Goal: Task Accomplishment & Management: Complete application form

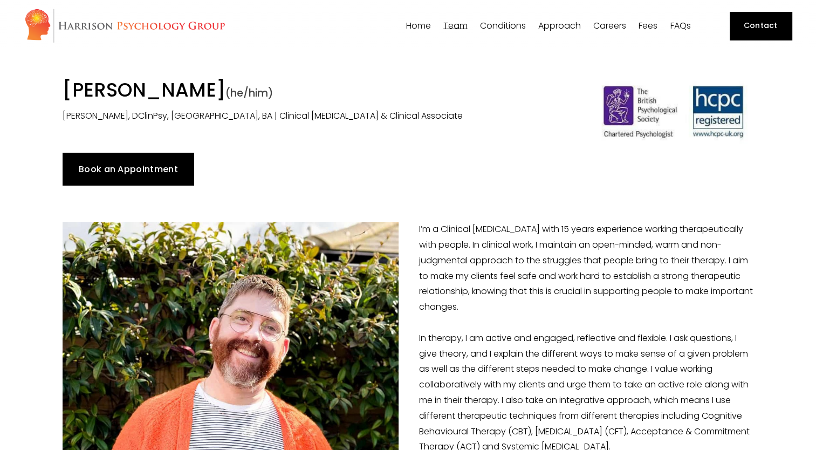
click at [179, 24] on img at bounding box center [124, 25] width 201 height 35
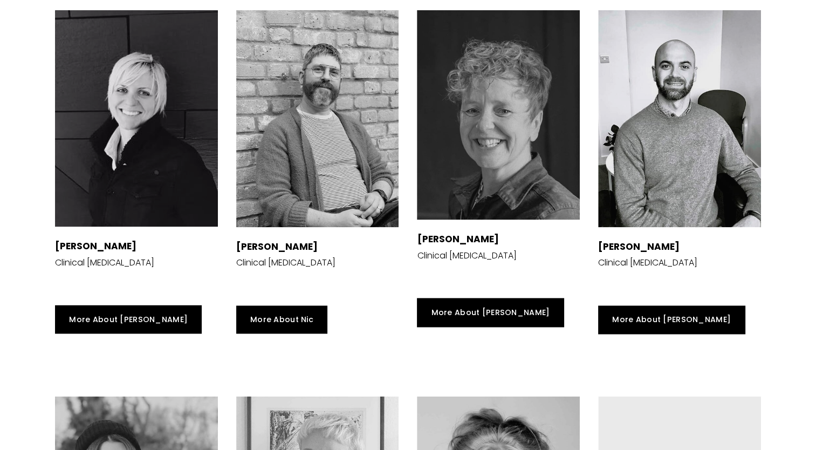
scroll to position [1708, 0]
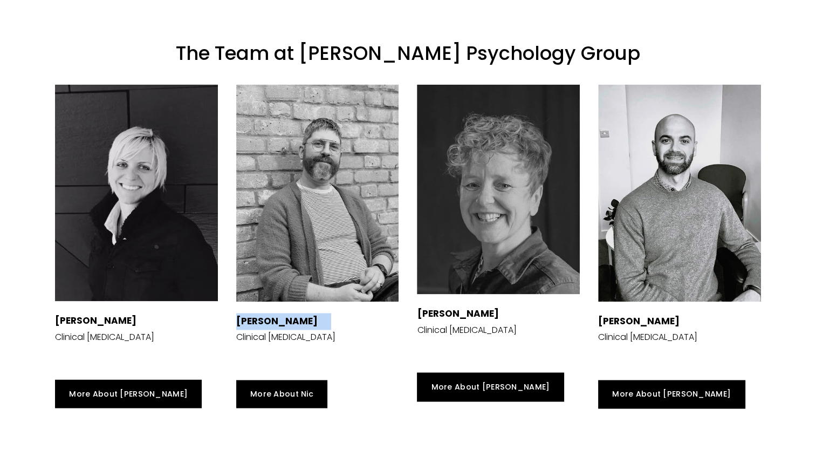
drag, startPoint x: 231, startPoint y: 275, endPoint x: 335, endPoint y: 277, distance: 104.1
click at [335, 277] on div "Dr Nicolas Burden Clinical Psychologist" at bounding box center [317, 222] width 181 height 295
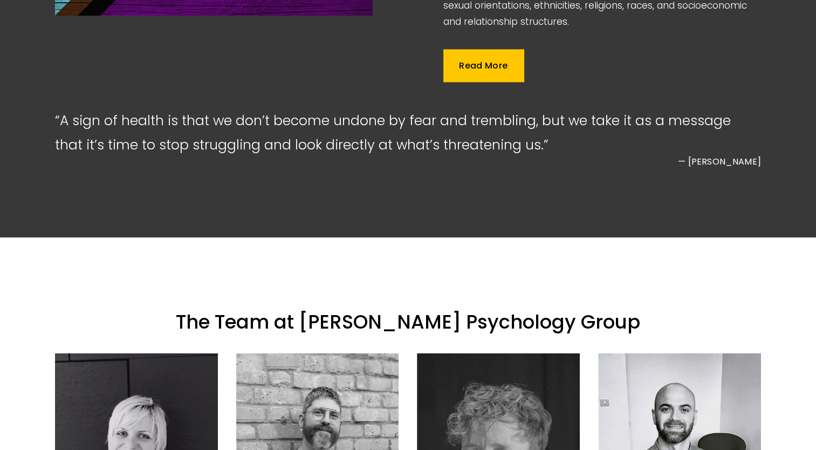
scroll to position [1258, 0]
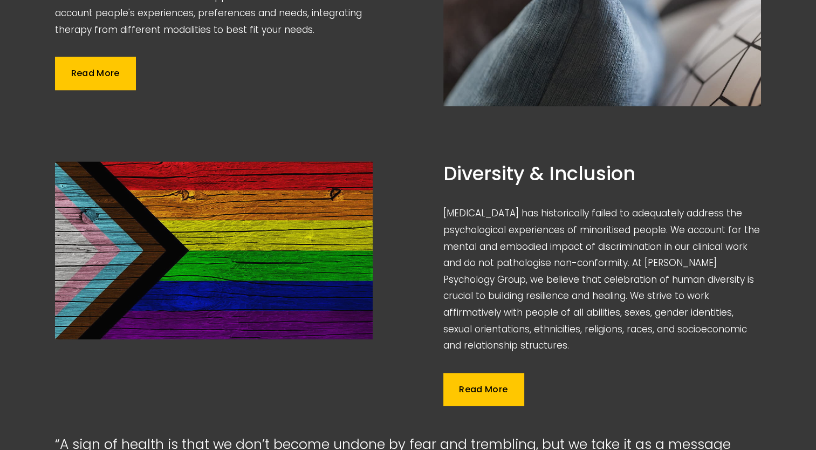
scroll to position [809, 0]
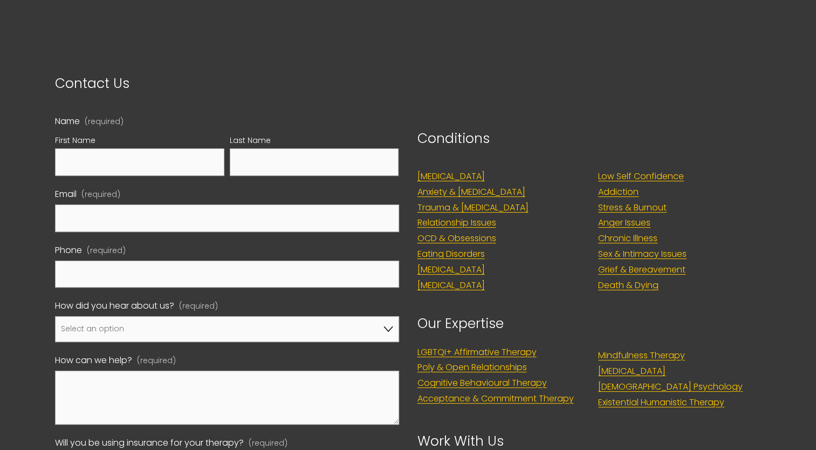
scroll to position [270, 0]
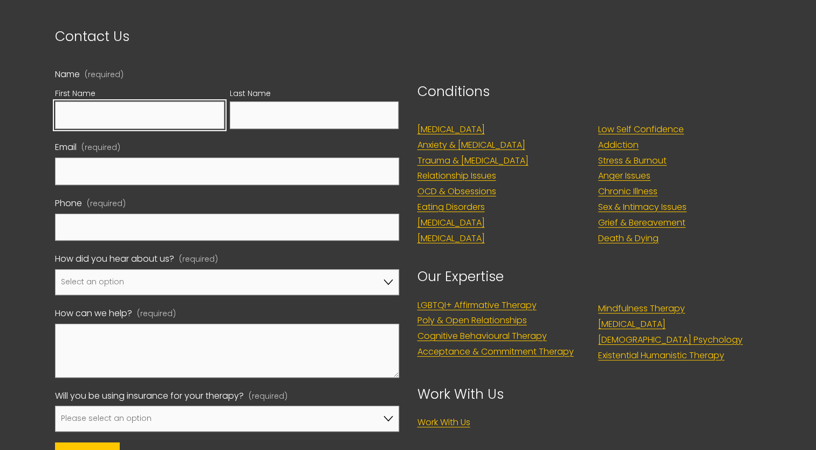
click at [116, 106] on input "First Name" at bounding box center [139, 115] width 169 height 28
type input "Theo"
type input "HAMY"
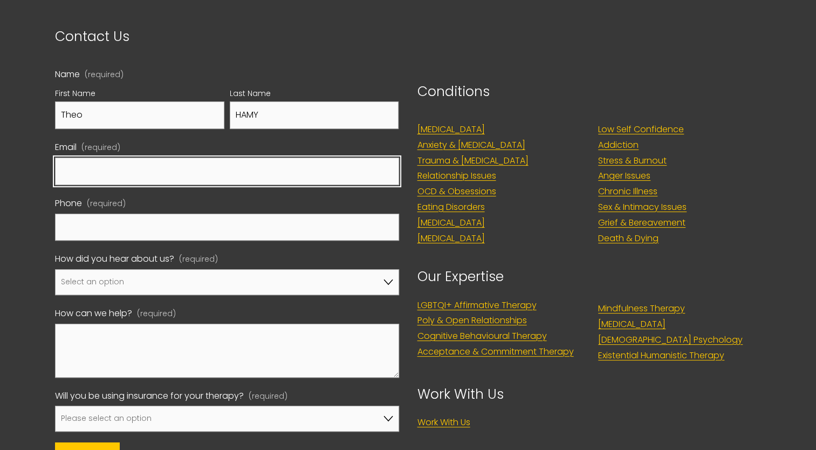
type input "theoh@big.dk"
type input "07440660323"
click at [153, 162] on input "[EMAIL_ADDRESS][DOMAIN_NAME]" at bounding box center [227, 171] width 344 height 28
drag, startPoint x: 157, startPoint y: 166, endPoint x: -19, endPoint y: 159, distance: 177.0
click at [0, 159] on html "0 Skip to Content" at bounding box center [408, 235] width 816 height 1010
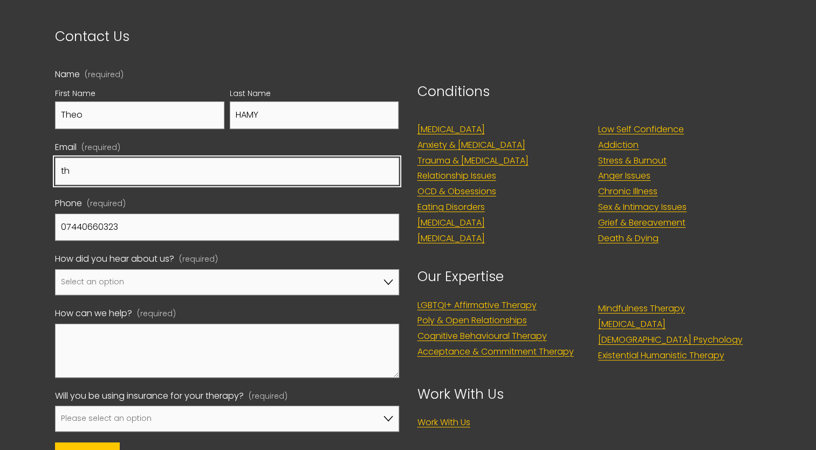
type input "theo.hamy@gmail.com"
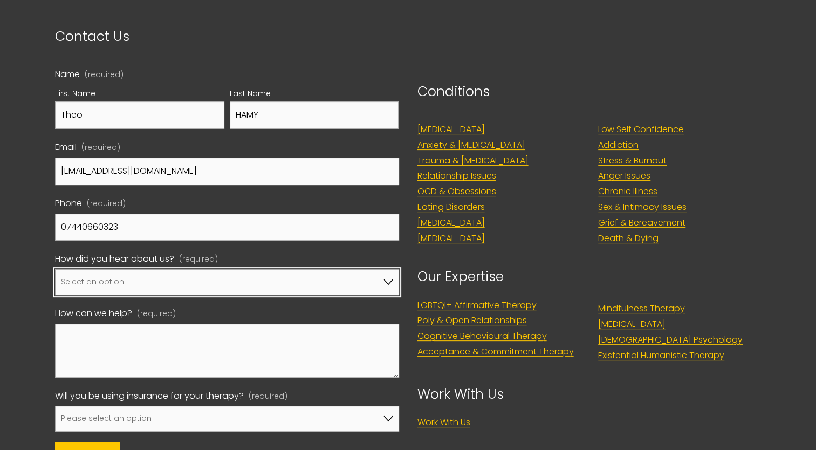
click at [161, 279] on select "Select an option Google A friend/family member told me about you I've been refe…" at bounding box center [227, 282] width 344 height 26
select select "Bupa Website"
click at [55, 269] on select "Select an option Google A friend/family member told me about you I've been refe…" at bounding box center [227, 282] width 344 height 26
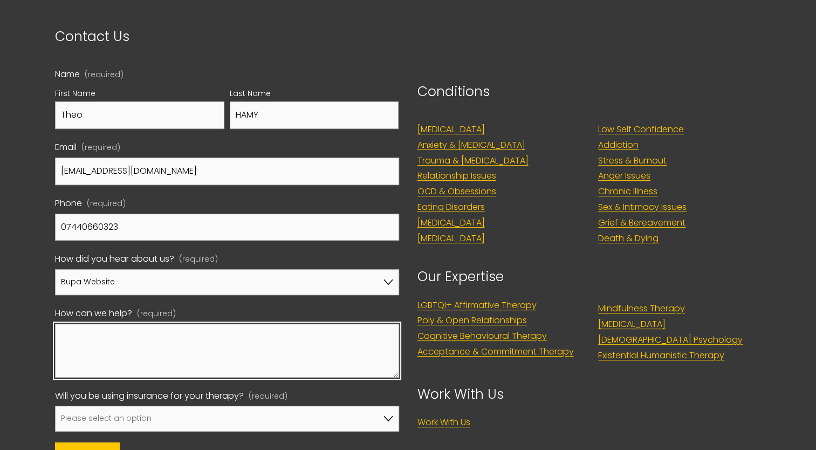
click at [218, 351] on textarea "How can we help? (required)" at bounding box center [227, 351] width 344 height 54
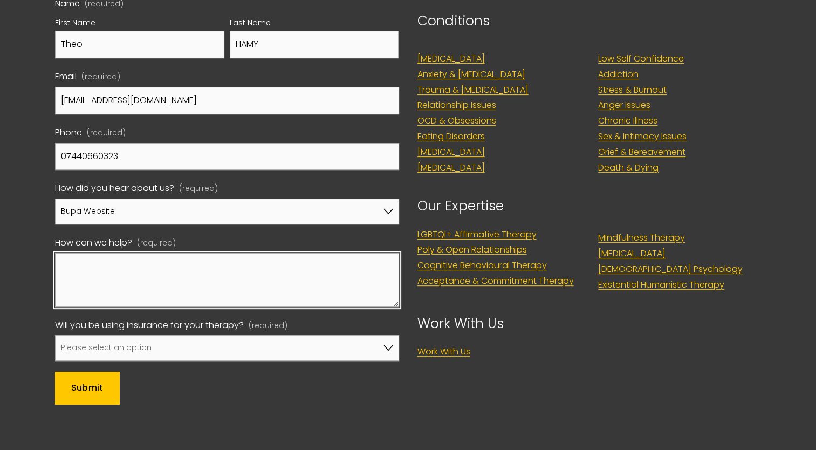
scroll to position [359, 0]
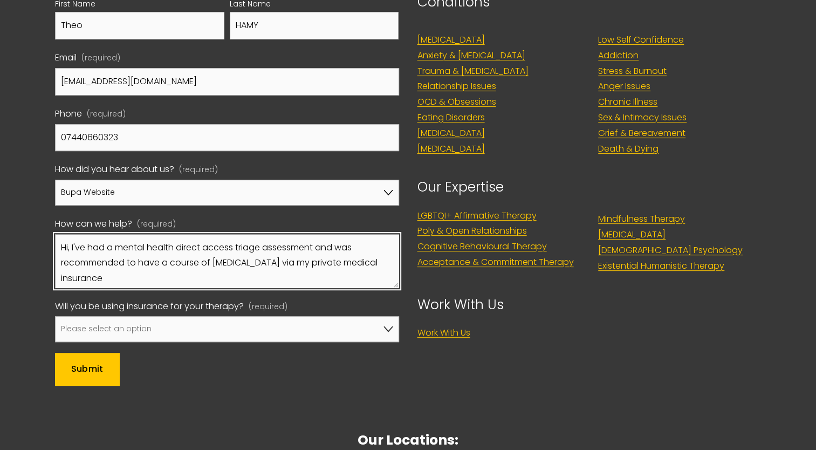
click at [321, 253] on textarea "Hi, I've had a mental health direct access triage assessment and was recommende…" at bounding box center [227, 261] width 344 height 54
click at [321, 245] on textarea "Hi, I've had a mental health direct access triage assessment and was recommende…" at bounding box center [227, 261] width 344 height 54
click at [279, 276] on textarea "Hi, I've had a mental health direct access triage assessment and was recommende…" at bounding box center [227, 261] width 344 height 54
click at [277, 267] on textarea "Hi, I've had a mental health direct access triage assessment and was recommende…" at bounding box center [227, 261] width 344 height 54
click at [261, 266] on textarea "Hi, I've had a mental health direct access triage assessment and was recommende…" at bounding box center [227, 261] width 344 height 54
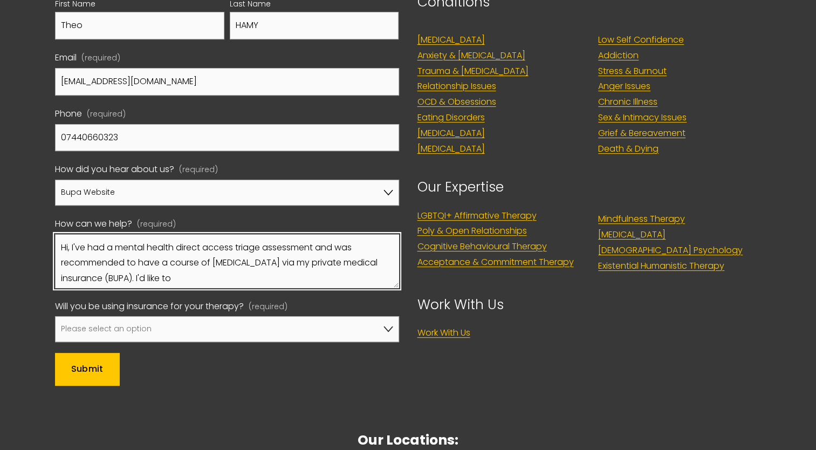
click at [252, 271] on textarea "Hi, I've had a mental health direct access triage assessment and was recommende…" at bounding box center [227, 261] width 344 height 54
type textarea "Hi, I've had a mental health direct access triage assessment and was recommende…"
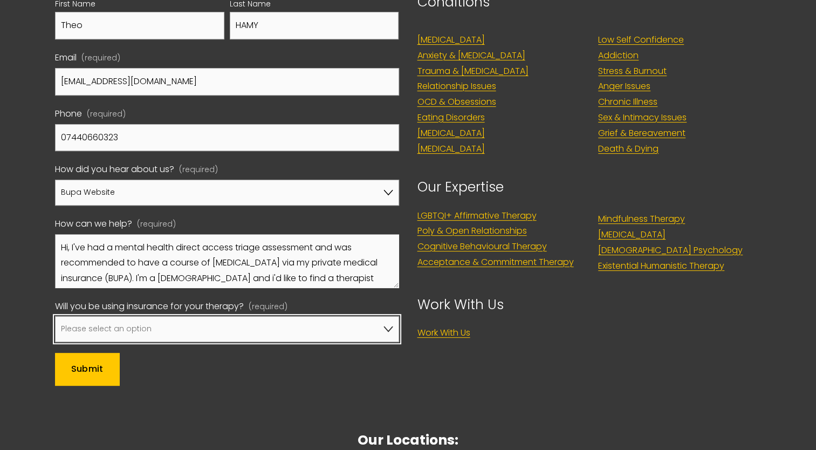
click at [216, 340] on select "Please select an option No, I won't be using insurance Yes, I will be using Axa…" at bounding box center [227, 329] width 344 height 26
select select "Yes, I will be using Bupa"
click at [55, 316] on select "Please select an option No, I won't be using insurance Yes, I will be using Axa…" at bounding box center [227, 329] width 344 height 26
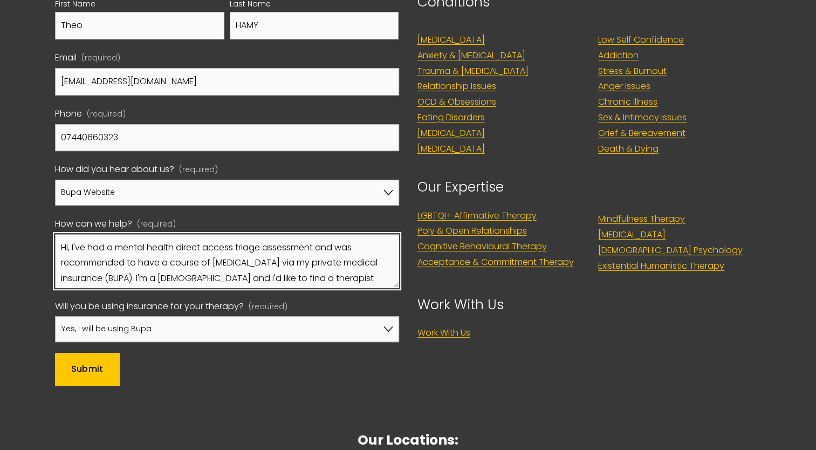
click at [224, 278] on textarea "Hi, I've had a mental health direct access triage assessment and was recommende…" at bounding box center [227, 261] width 344 height 54
click at [332, 273] on textarea "Hi, I've had a mental health direct access triage assessment and was recommende…" at bounding box center [227, 261] width 344 height 54
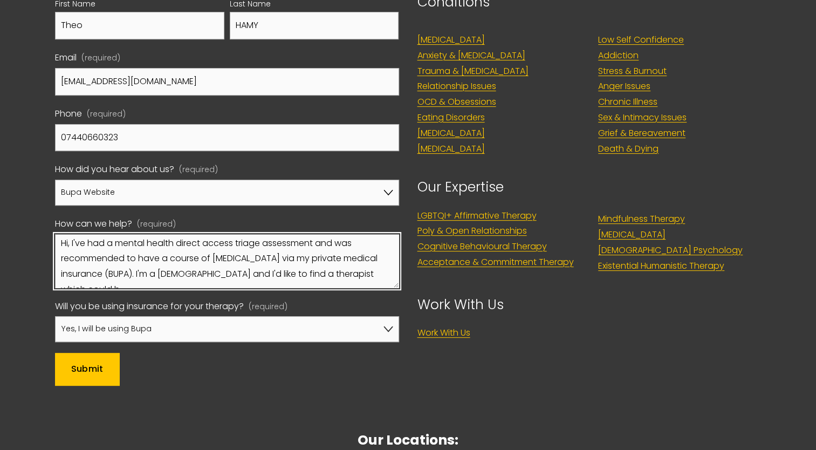
scroll to position [13, 0]
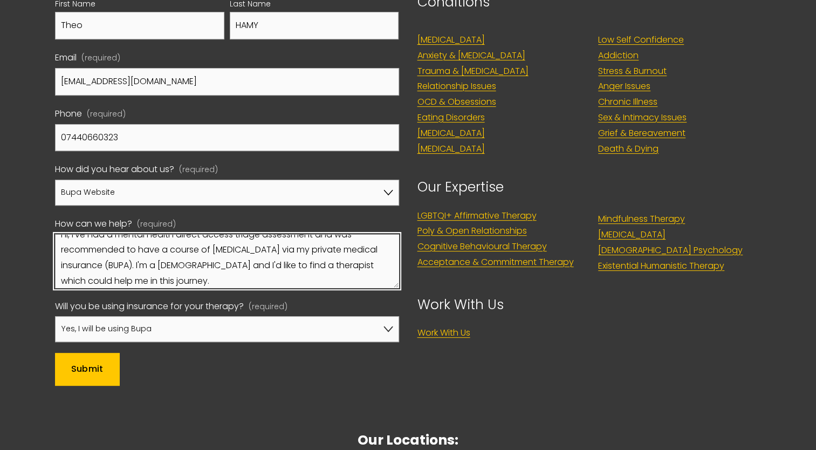
type textarea "Hi, I've had a mental health direct access triage assessment and was recommende…"
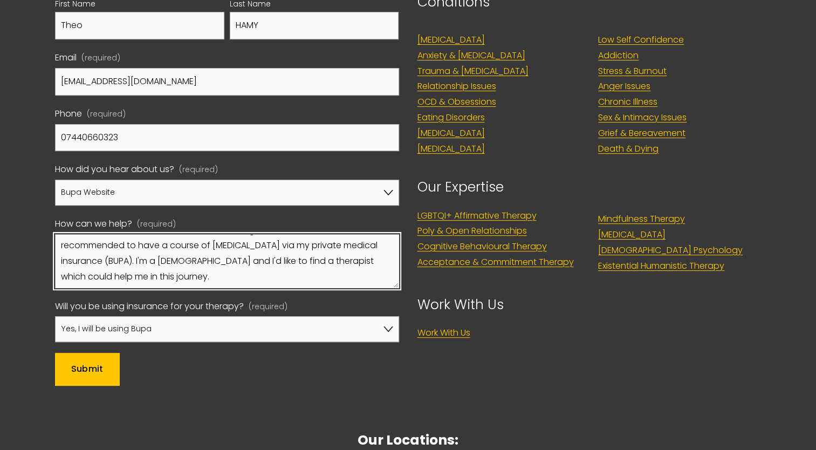
scroll to position [19, 0]
click at [245, 277] on textarea "Hi, I've had a mental health direct access triage assessment and was recommende…" at bounding box center [227, 261] width 344 height 54
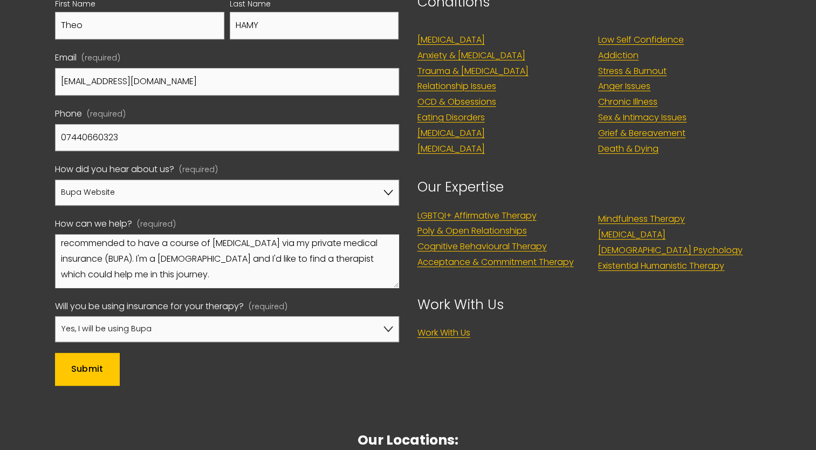
click at [87, 368] on span "Submit" at bounding box center [87, 368] width 32 height 12
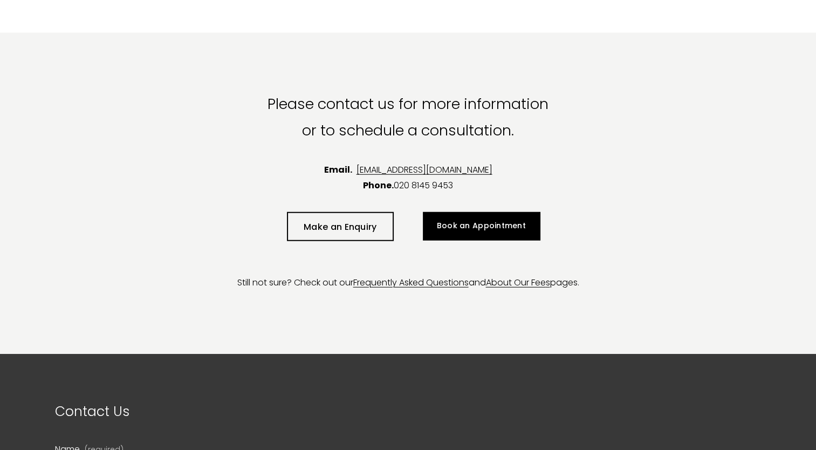
scroll to position [2786, 0]
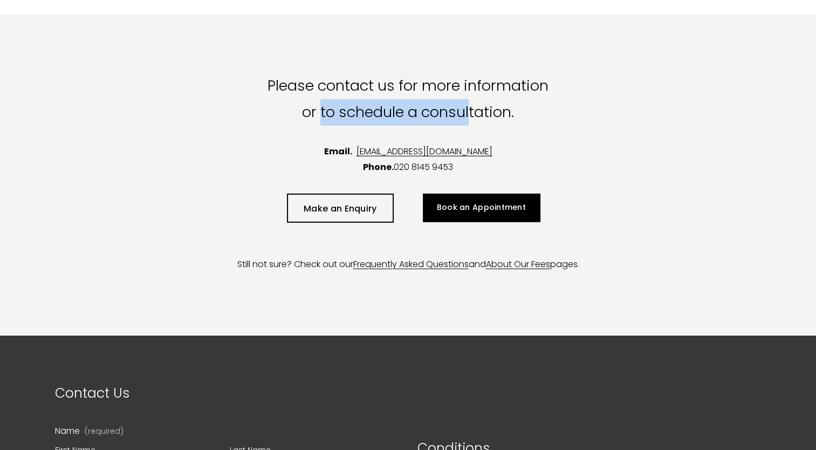
drag, startPoint x: 318, startPoint y: 121, endPoint x: 475, endPoint y: 120, distance: 156.4
click at [472, 120] on p "Please contact us for more information or to schedule a consultation." at bounding box center [408, 99] width 291 height 53
click at [546, 131] on div "Please contact us for more information or to schedule a consultation." at bounding box center [407, 99] width 785 height 71
click at [373, 204] on link "Make an Enquiry" at bounding box center [340, 209] width 106 height 30
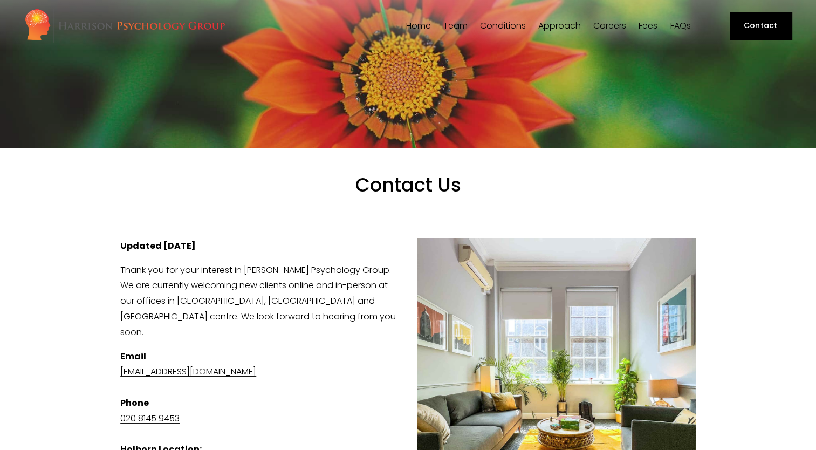
scroll to position [180, 0]
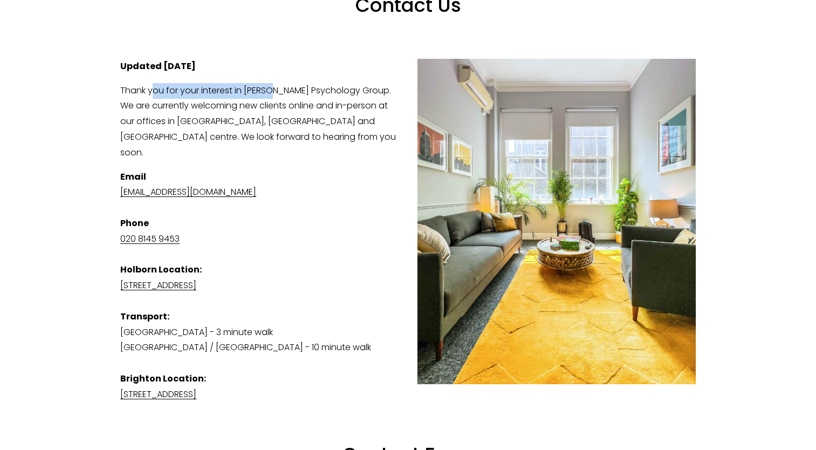
drag, startPoint x: 154, startPoint y: 92, endPoint x: 287, endPoint y: 100, distance: 133.5
click at [278, 99] on p "Thank you for your interest in [PERSON_NAME] Psychology Group. We are currently…" at bounding box center [407, 122] width 575 height 78
click at [312, 113] on p "Thank you for your interest in Harrison Psychology Group. We are currently welc…" at bounding box center [407, 122] width 575 height 78
drag, startPoint x: 238, startPoint y: 105, endPoint x: 347, endPoint y: 113, distance: 109.8
click at [345, 111] on p "Thank you for your interest in Harrison Psychology Group. We are currently welc…" at bounding box center [407, 122] width 575 height 78
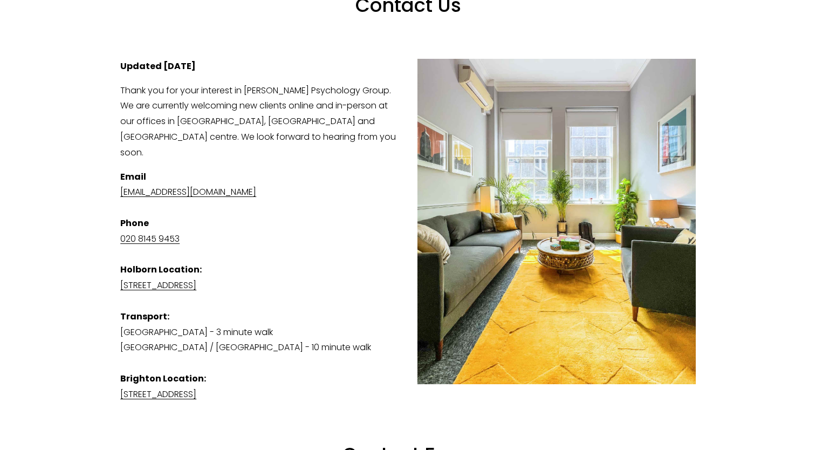
click at [353, 124] on p "Thank you for your interest in Harrison Psychology Group. We are currently welc…" at bounding box center [407, 122] width 575 height 78
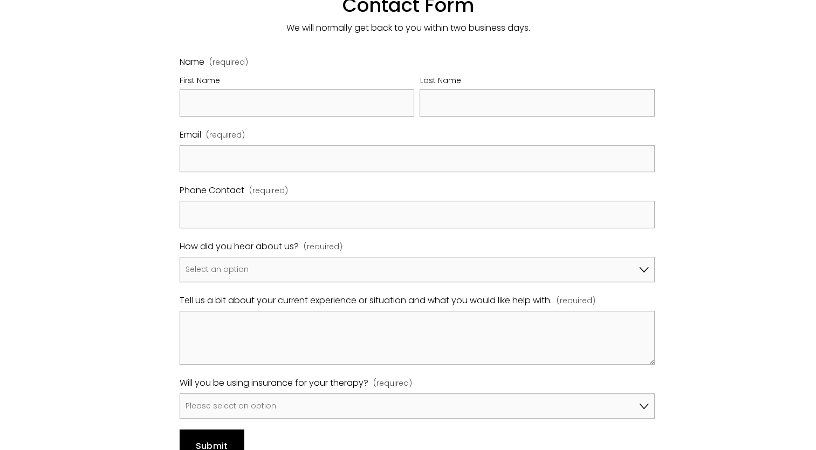
scroll to position [719, 0]
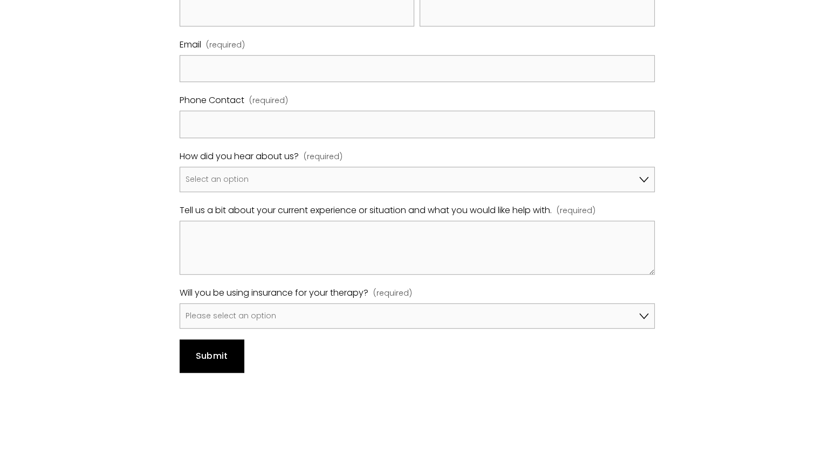
click at [330, 150] on span "(required)" at bounding box center [323, 157] width 39 height 14
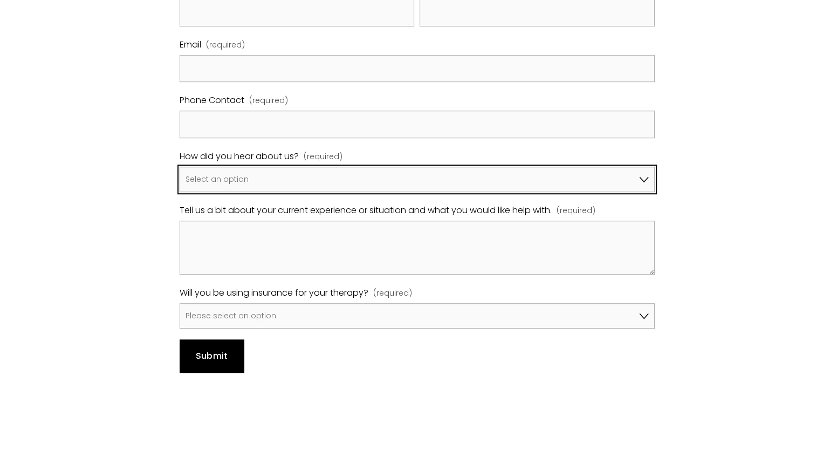
click at [339, 167] on select "Select an option Google A friend/family member told me about you I've been refe…" at bounding box center [417, 180] width 475 height 26
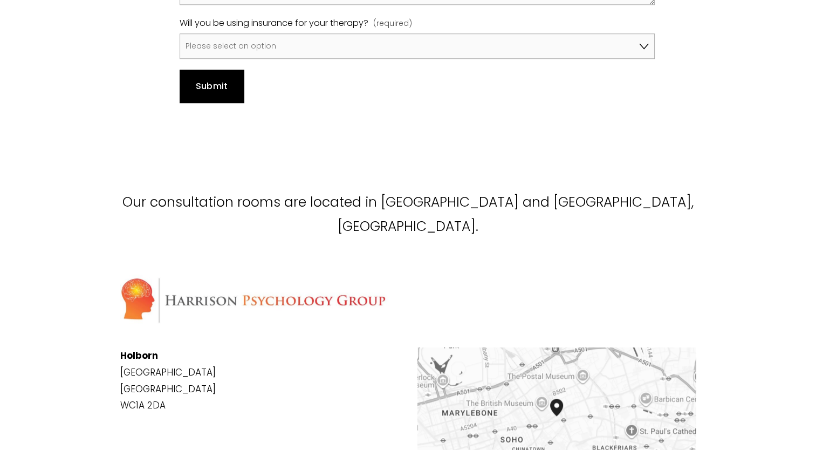
scroll to position [1079, 0]
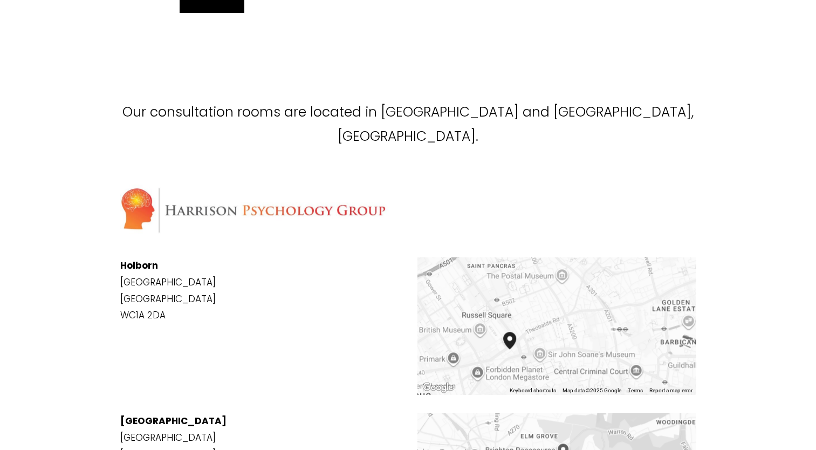
click at [580, 287] on div at bounding box center [556, 325] width 278 height 137
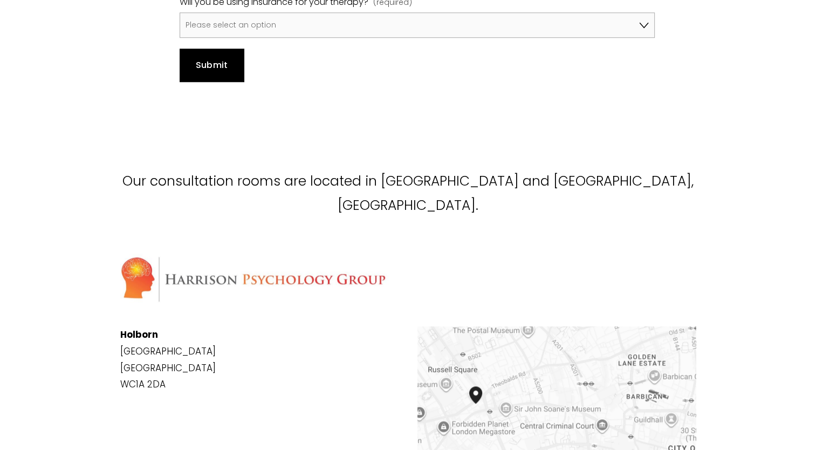
scroll to position [989, 0]
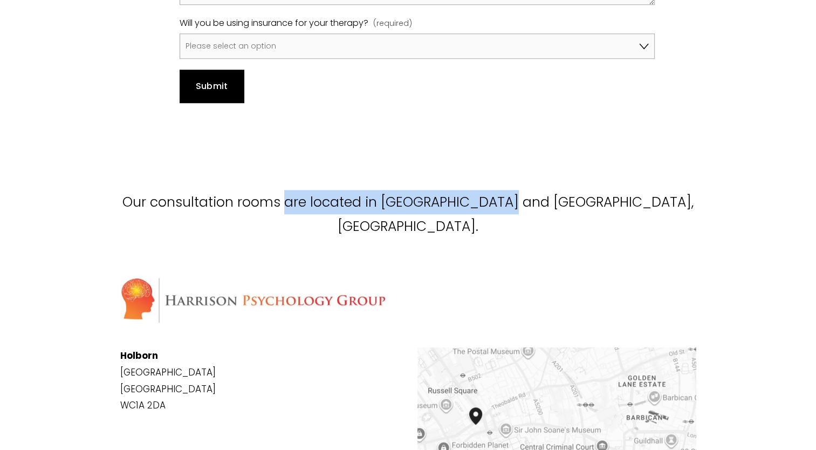
drag, startPoint x: 317, startPoint y: 177, endPoint x: 590, endPoint y: 200, distance: 273.8
click at [535, 190] on p "Our consultation rooms are located in Brighton and Holborn, central London." at bounding box center [407, 214] width 575 height 49
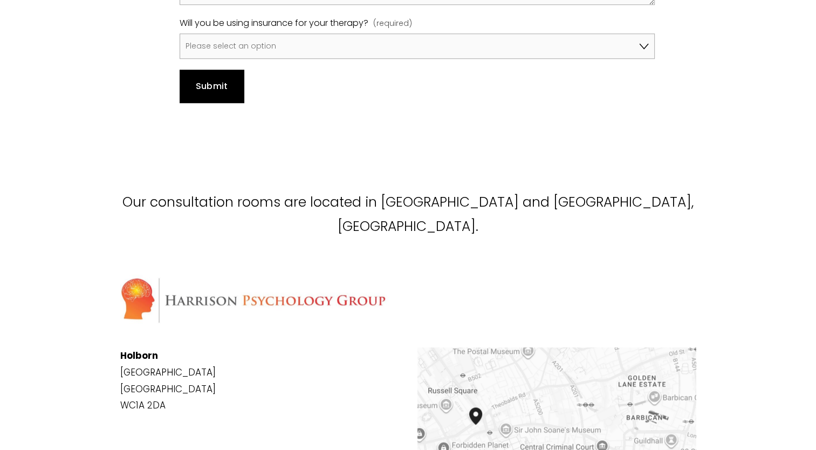
click at [608, 204] on div "Our consultation rooms are located in Brighton and Holborn, central London." at bounding box center [408, 219] width 594 height 58
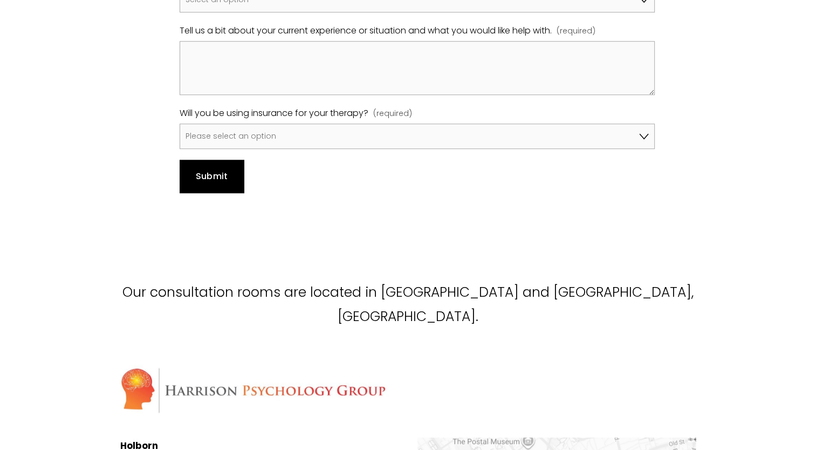
scroll to position [629, 0]
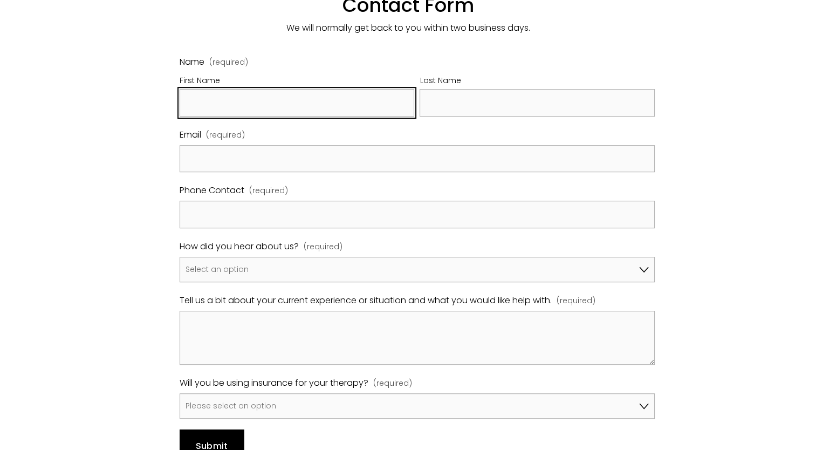
click at [309, 100] on input "First Name" at bounding box center [297, 103] width 235 height 28
type input "Theo"
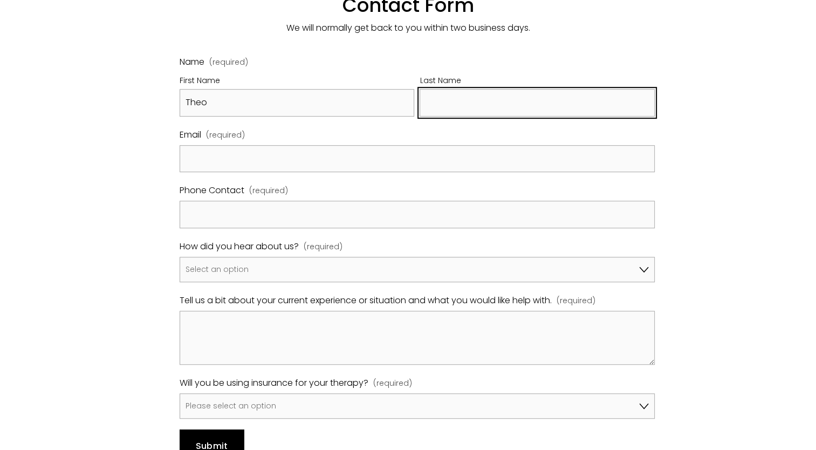
type input "HAMY"
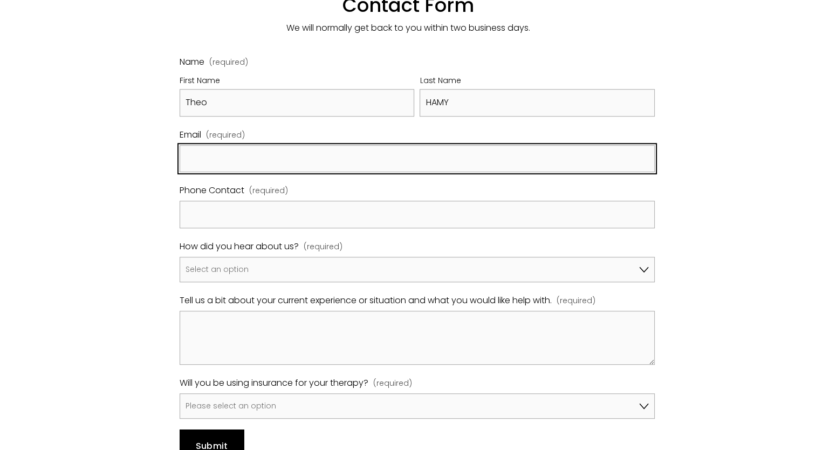
type input "theoh@big.dk"
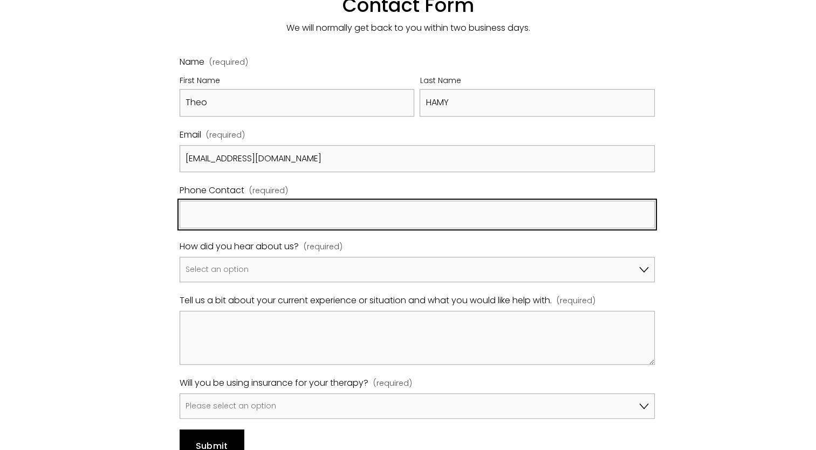
type input "07440660323"
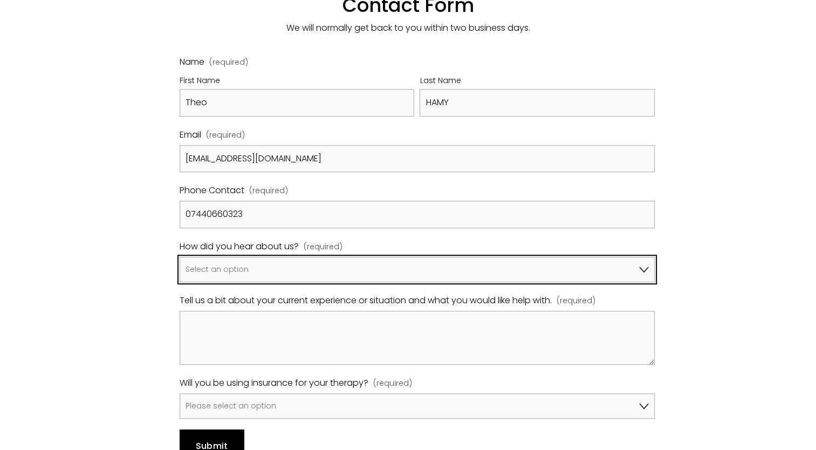
click at [435, 257] on select "Select an option Google A friend/family member told me about you I've been refe…" at bounding box center [417, 270] width 475 height 26
select select "Bupa Website"
click at [180, 257] on select "Select an option Google A friend/family member told me about you I've been refe…" at bounding box center [417, 270] width 475 height 26
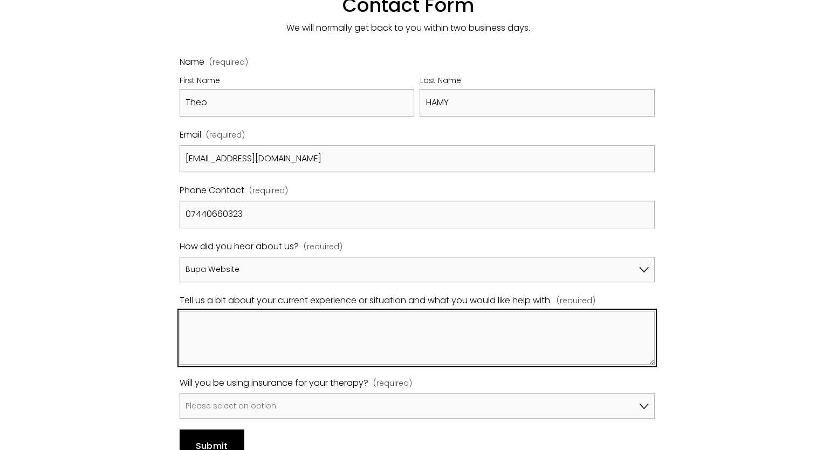
click at [429, 332] on textarea "Tell us a bit about your current experience or situation and what you would lik…" at bounding box center [417, 338] width 475 height 54
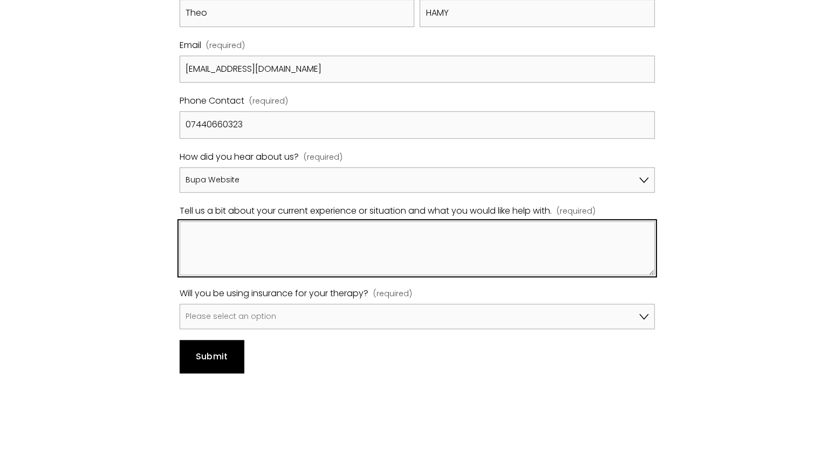
scroll to position [719, 0]
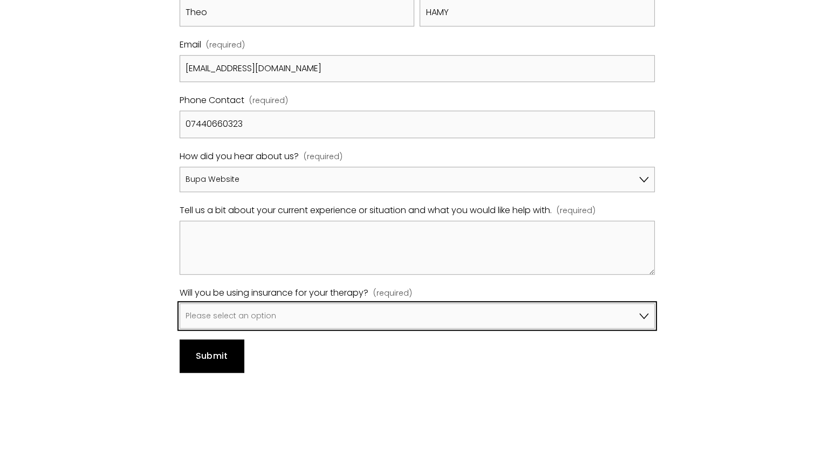
click at [395, 303] on select "Please select an option No, I won't be using insurance Yes, I will be using Avi…" at bounding box center [417, 316] width 475 height 26
select select "Yes, I will be using Bupa"
click at [180, 303] on select "Please select an option No, I won't be using insurance Yes, I will be using Avi…" at bounding box center [417, 316] width 475 height 26
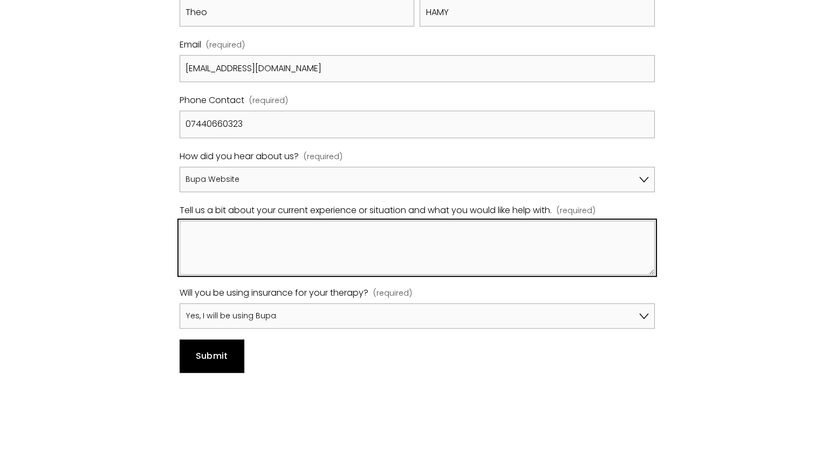
click at [325, 243] on textarea "Tell us a bit about your current experience or situation and what you would lik…" at bounding box center [417, 248] width 475 height 54
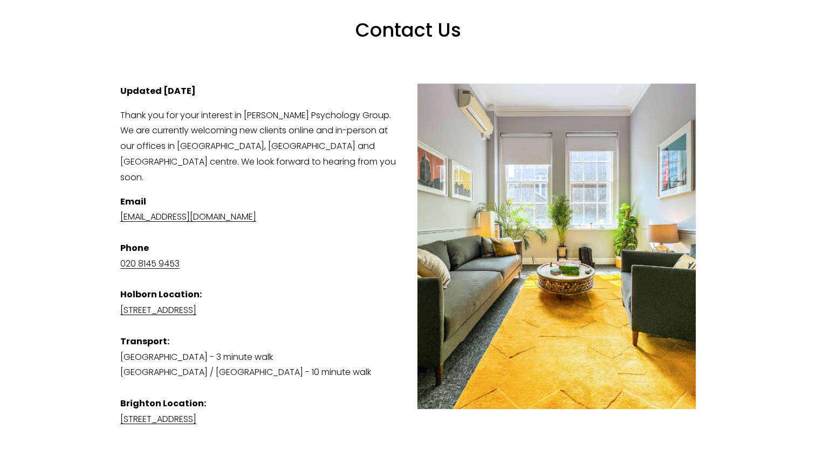
scroll to position [0, 0]
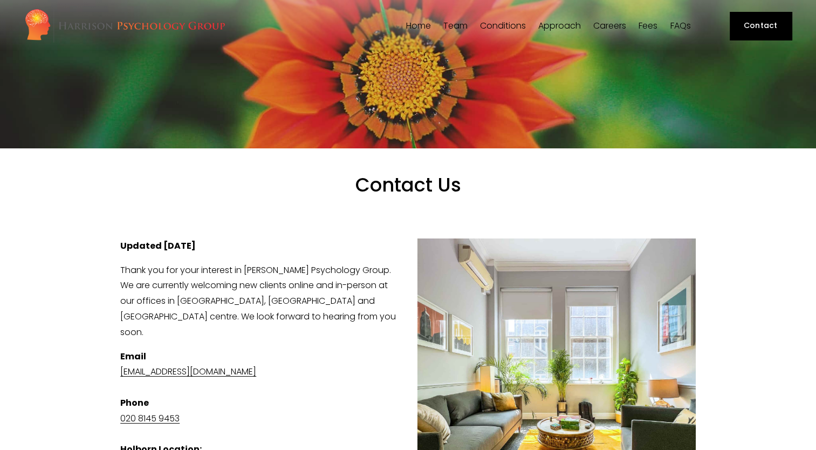
click at [148, 28] on img at bounding box center [124, 25] width 201 height 35
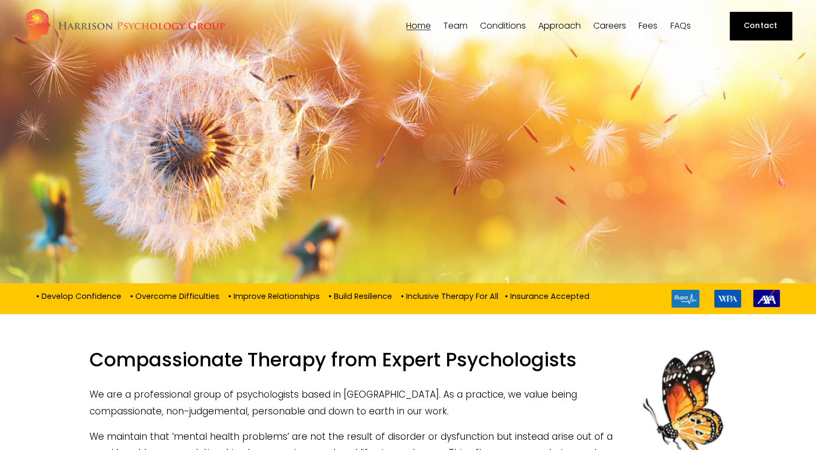
click at [462, 23] on span "Team" at bounding box center [455, 26] width 24 height 9
click at [447, 28] on span "Team" at bounding box center [455, 26] width 24 height 9
click at [0, 0] on span "Our Team" at bounding box center [0, 0] width 0 height 0
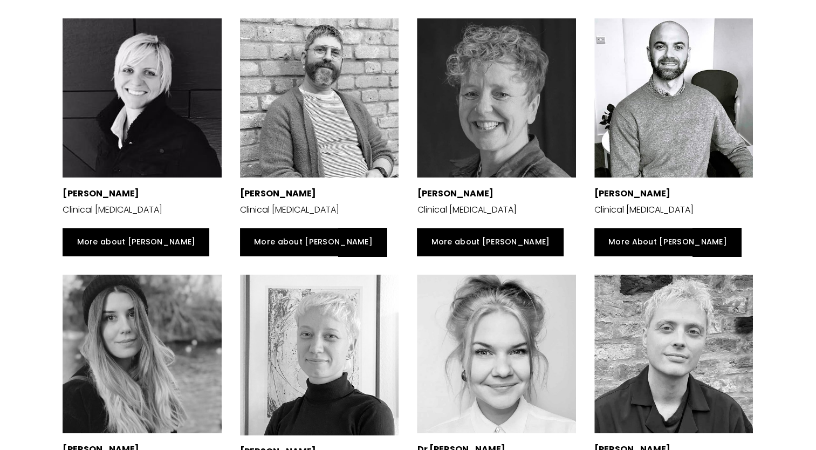
scroll to position [359, 0]
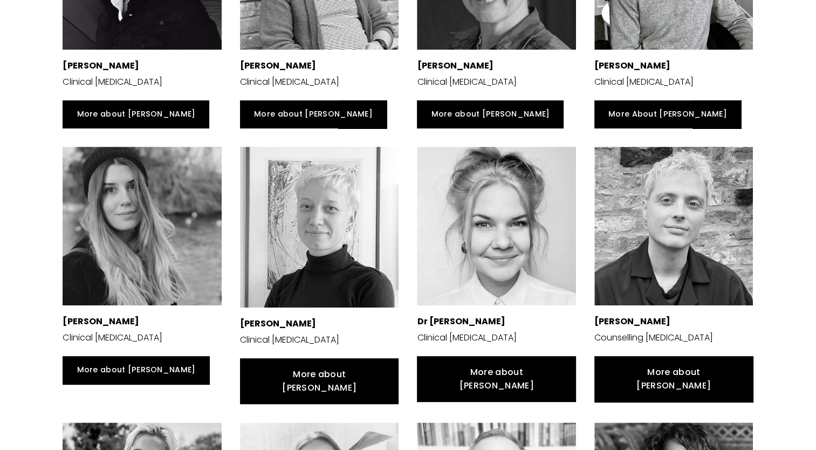
click at [338, 379] on link "More about [PERSON_NAME]" at bounding box center [319, 381] width 159 height 46
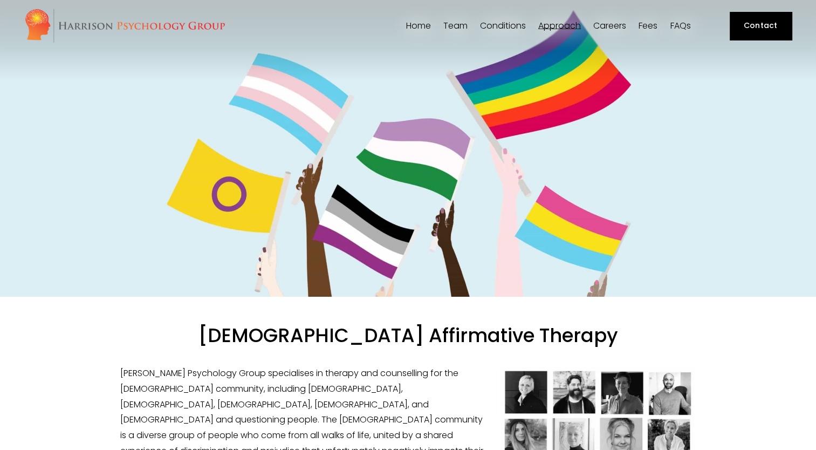
click at [186, 21] on img at bounding box center [124, 25] width 201 height 35
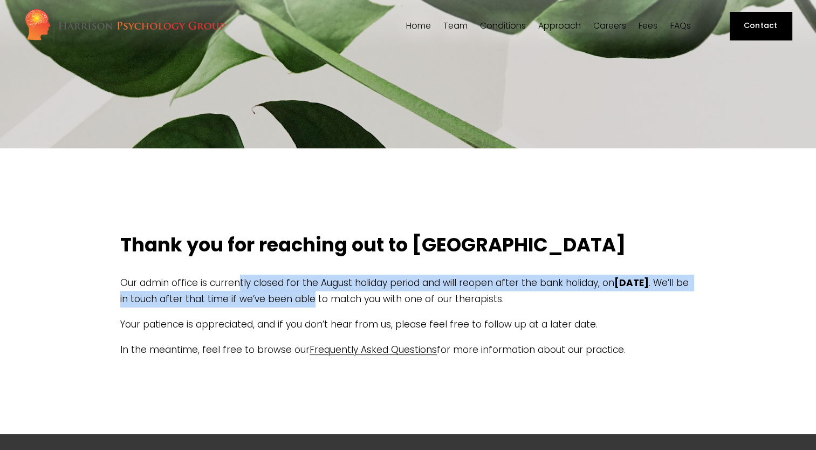
drag, startPoint x: 249, startPoint y: 286, endPoint x: 386, endPoint y: 294, distance: 137.8
click at [386, 294] on p "Our admin office is currently closed for the August holiday period and will reo…" at bounding box center [407, 291] width 575 height 33
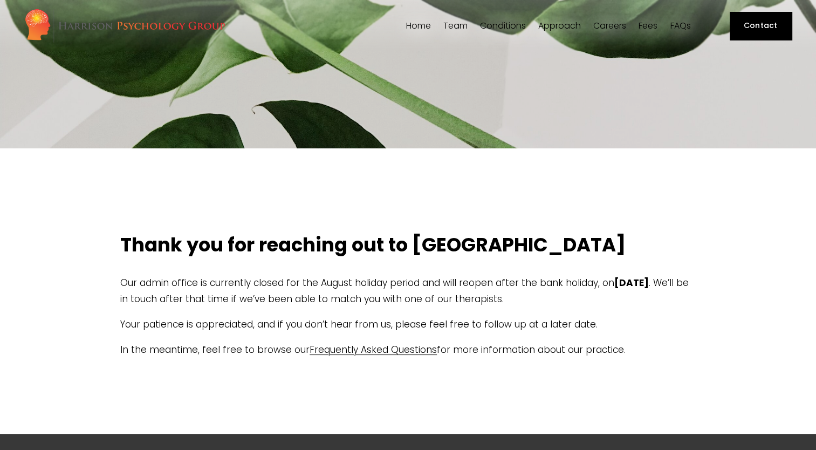
click at [513, 295] on p "Our admin office is currently closed for the August holiday period and will reo…" at bounding box center [407, 291] width 575 height 33
drag, startPoint x: 195, startPoint y: 303, endPoint x: 327, endPoint y: 299, distance: 132.2
click at [325, 299] on p "Our admin office is currently closed for the August holiday period and will reo…" at bounding box center [407, 291] width 575 height 33
click at [417, 299] on p "Our admin office is currently closed for the August holiday period and will reo…" at bounding box center [407, 291] width 575 height 33
drag, startPoint x: 340, startPoint y: 301, endPoint x: 474, endPoint y: 303, distance: 133.2
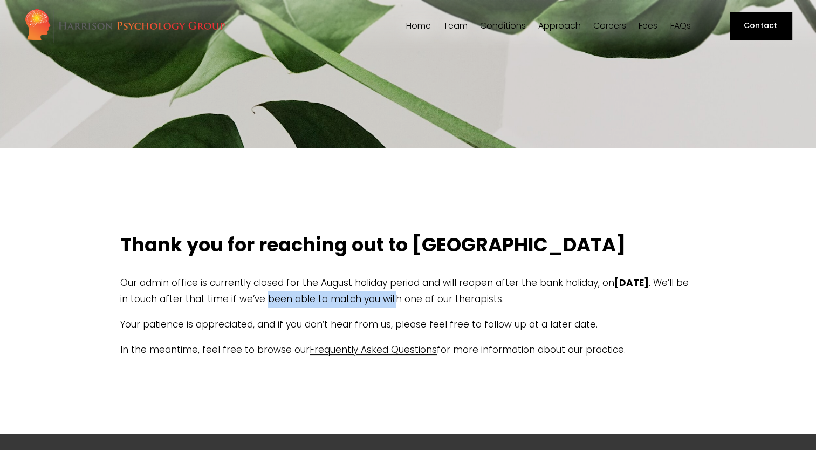
click at [464, 303] on p "Our admin office is currently closed for the August holiday period and will reo…" at bounding box center [407, 291] width 575 height 33
click at [518, 312] on div "Thank you for reaching out to us Our admin office is currently closed for the A…" at bounding box center [407, 290] width 575 height 231
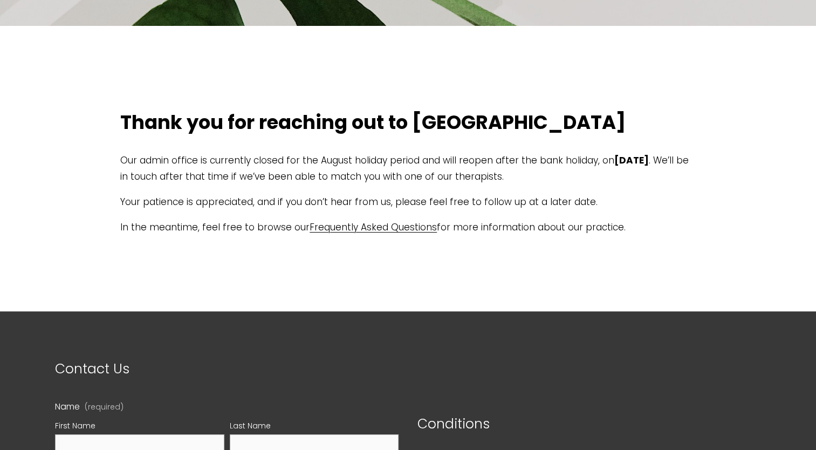
scroll to position [180, 0]
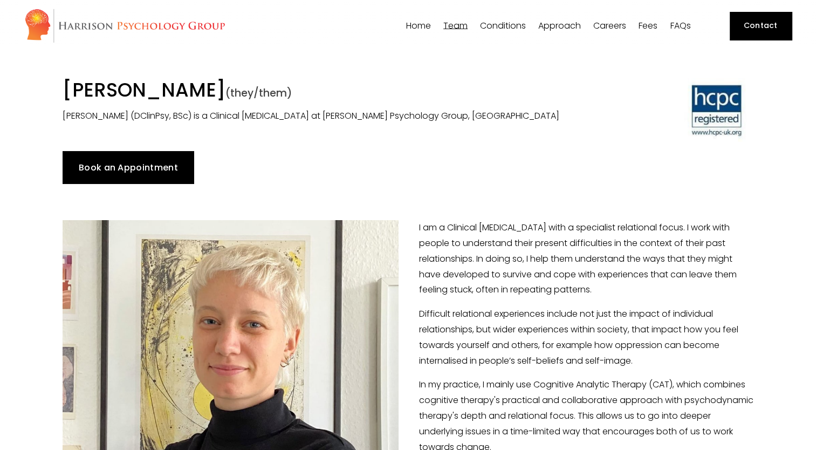
click at [127, 166] on link "Book an Appointment" at bounding box center [128, 167] width 131 height 32
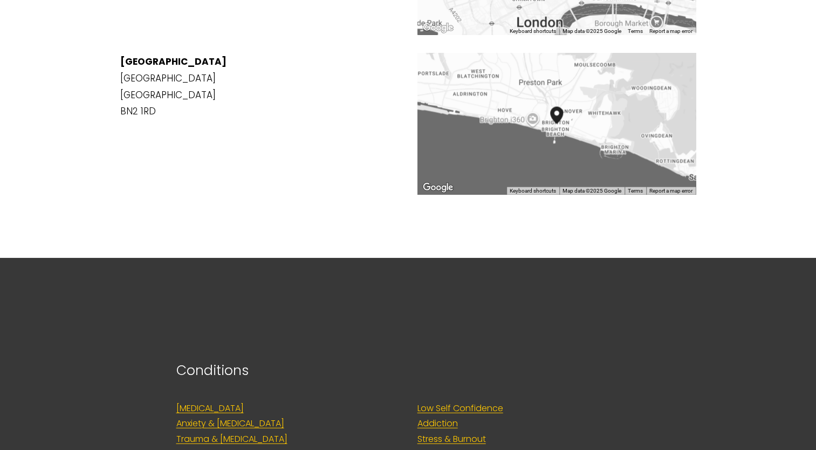
scroll to position [1438, 0]
